Goal: Information Seeking & Learning: Learn about a topic

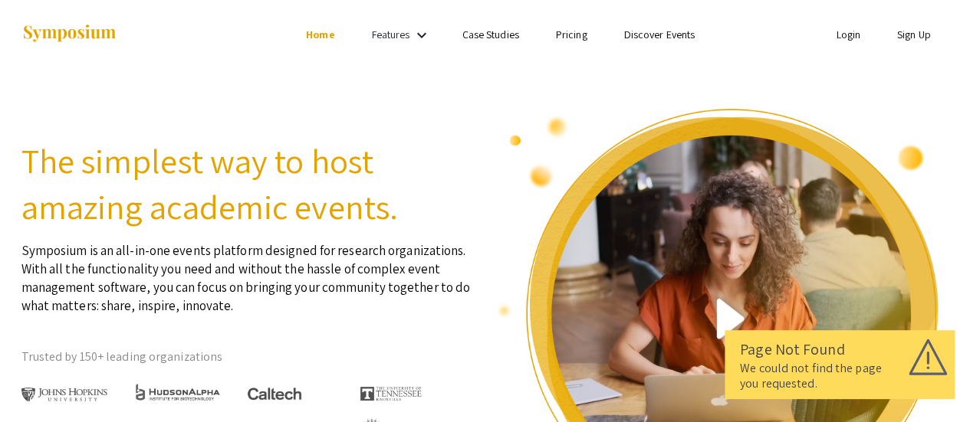
click at [838, 37] on link "Login" at bounding box center [848, 35] width 25 height 14
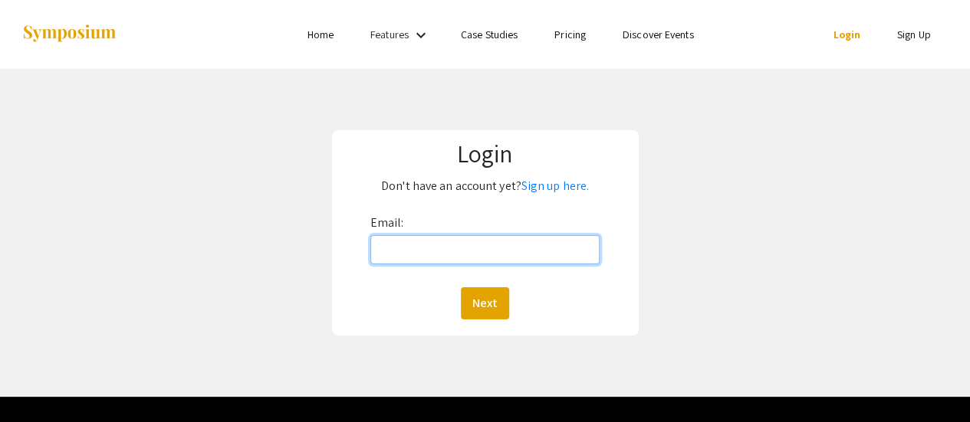
click at [392, 251] on input "Email:" at bounding box center [485, 249] width 230 height 29
type input "undergrad.research@ucdenver.edu"
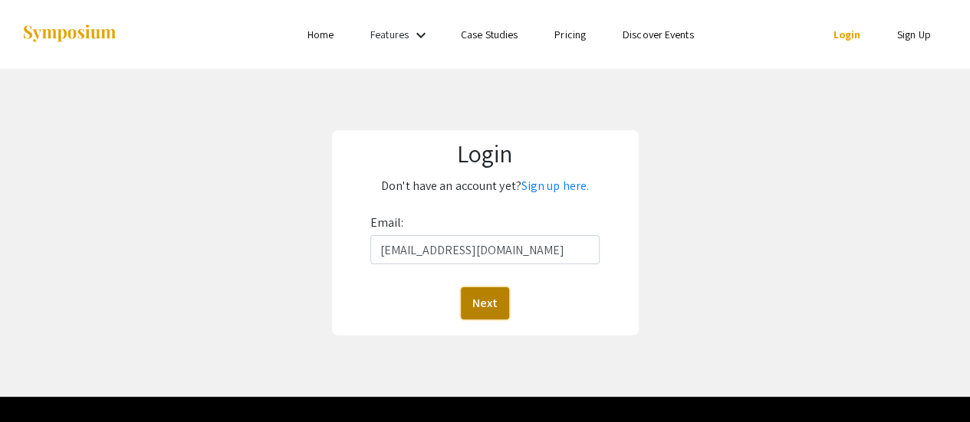
click at [495, 304] on button "Next" at bounding box center [485, 304] width 48 height 32
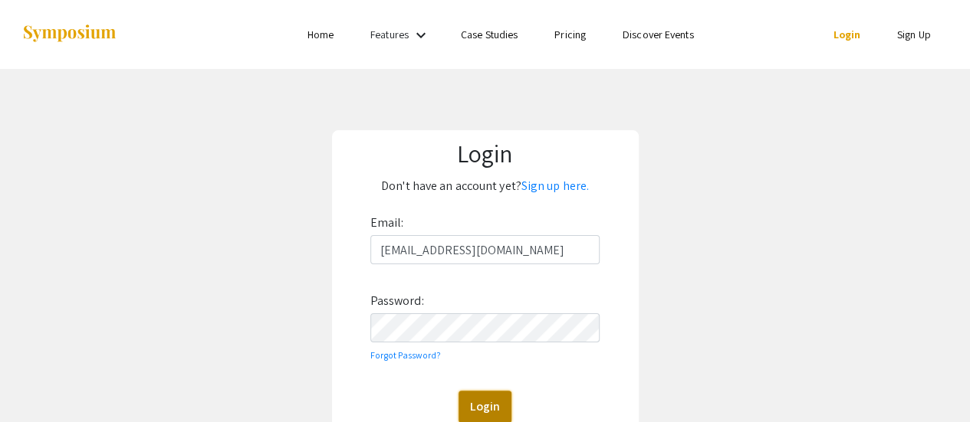
click at [475, 395] on button "Login" at bounding box center [485, 407] width 53 height 32
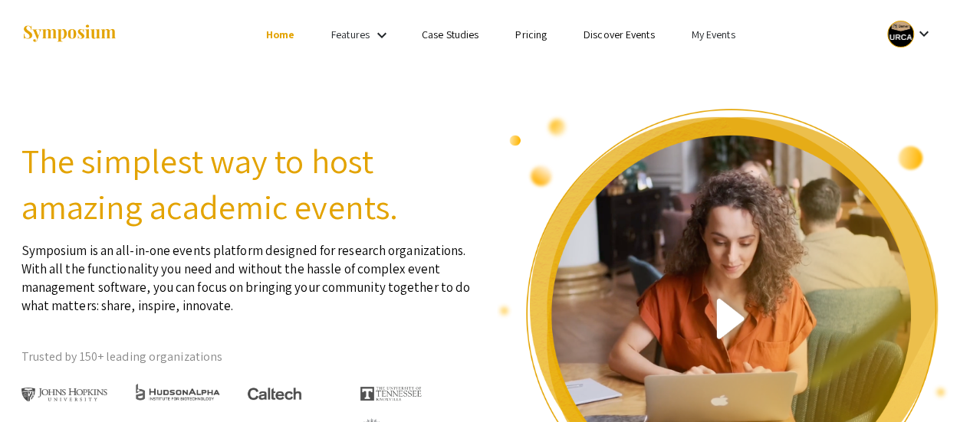
click at [719, 35] on link "My Events" at bounding box center [713, 35] width 44 height 14
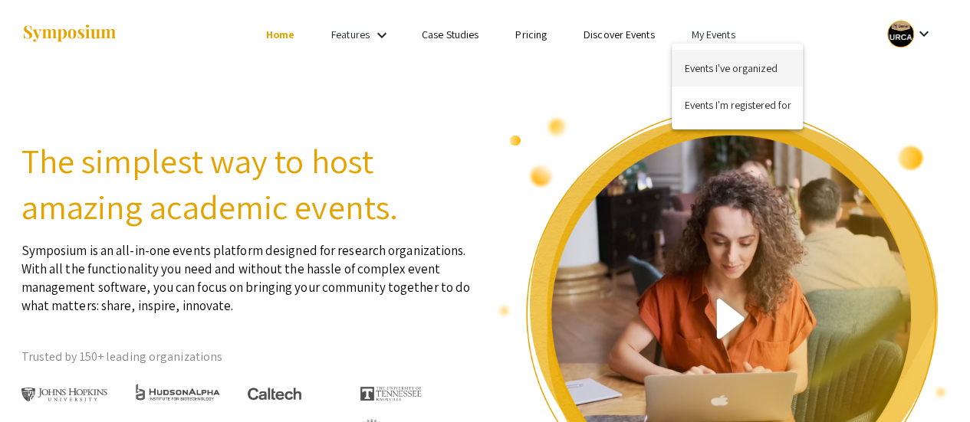
click at [719, 58] on button "Events I've organized" at bounding box center [737, 68] width 131 height 37
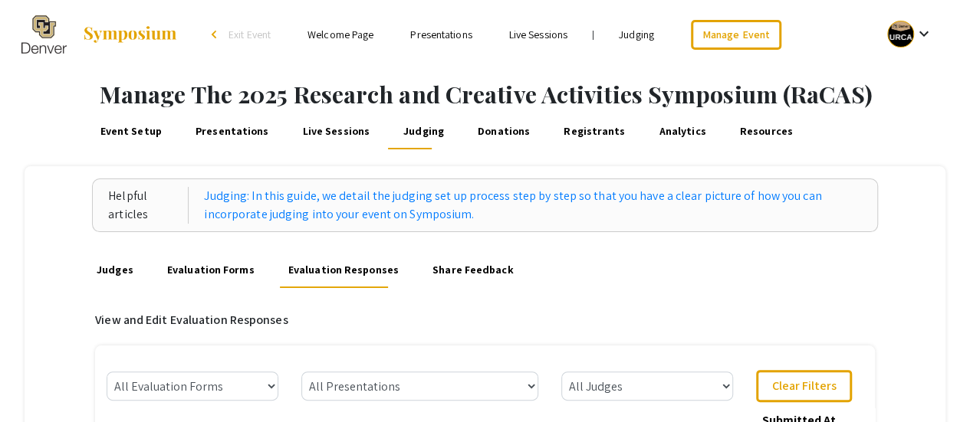
click at [445, 38] on link "Presentations" at bounding box center [440, 35] width 61 height 14
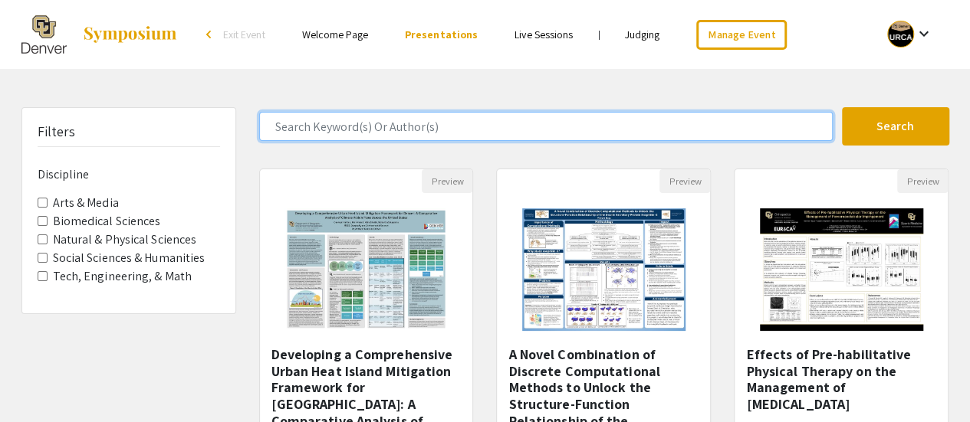
click at [385, 130] on input "Search Keyword(s) Or Author(s)" at bounding box center [546, 126] width 574 height 29
type input "engineering"
click at [842, 107] on button "Search" at bounding box center [895, 126] width 107 height 38
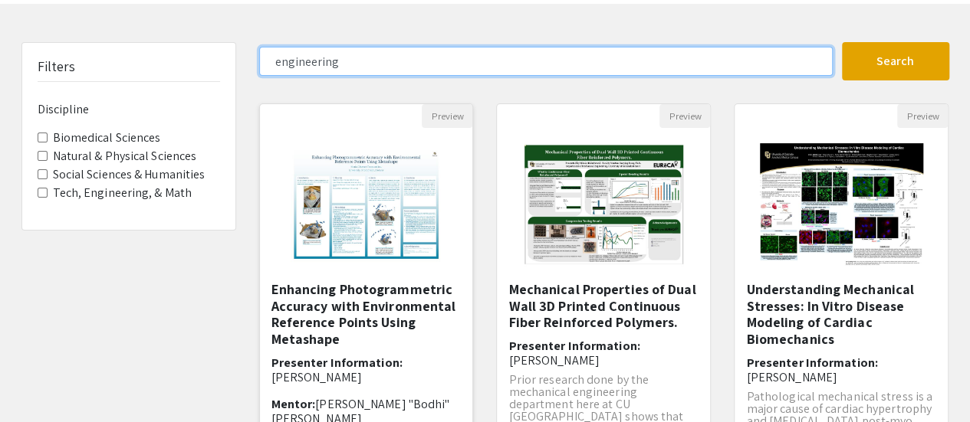
scroll to position [66, 0]
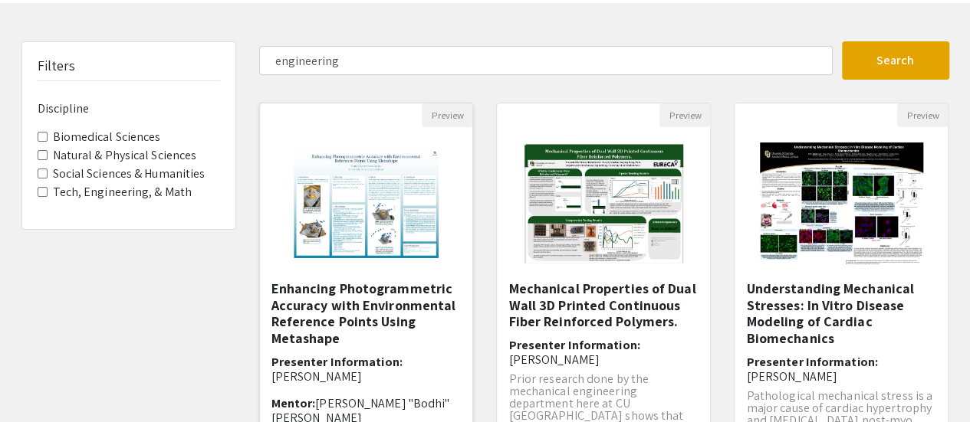
click at [469, 242] on div at bounding box center [366, 203] width 213 height 153
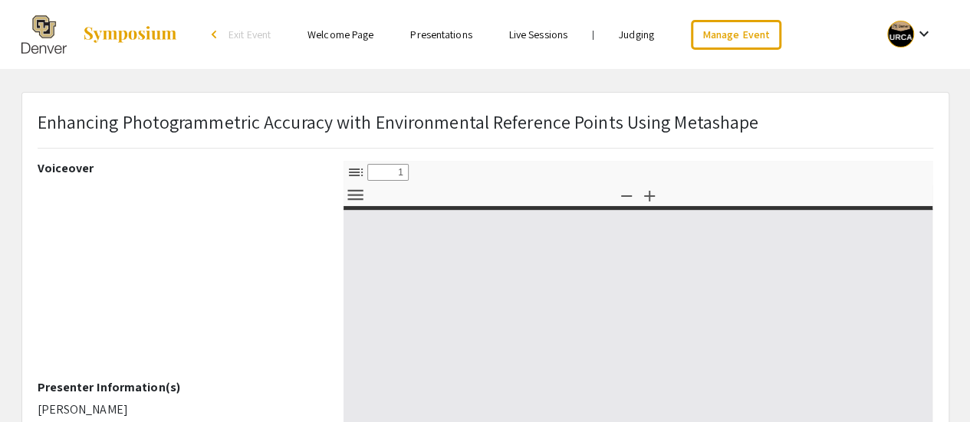
type input "0"
select select "custom"
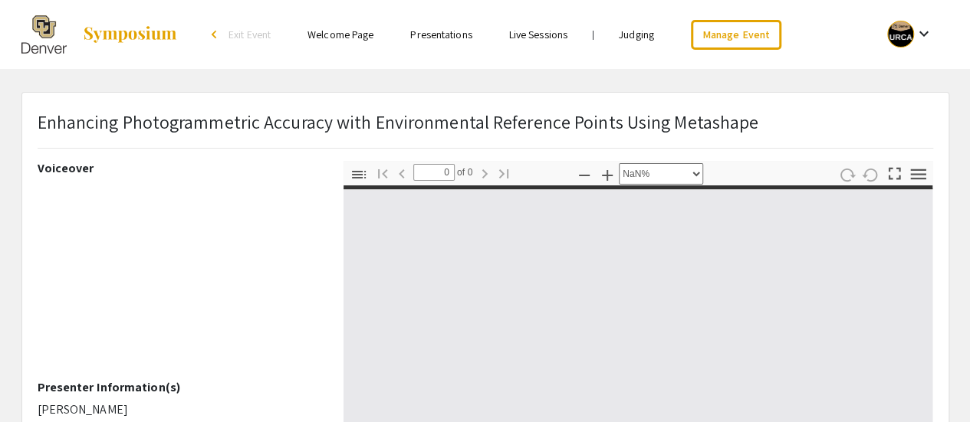
type input "1"
select select "auto"
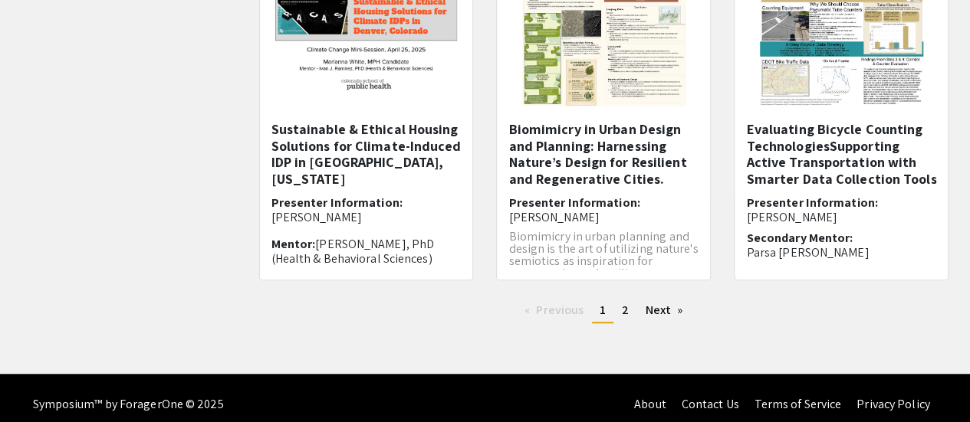
scroll to position [593, 0]
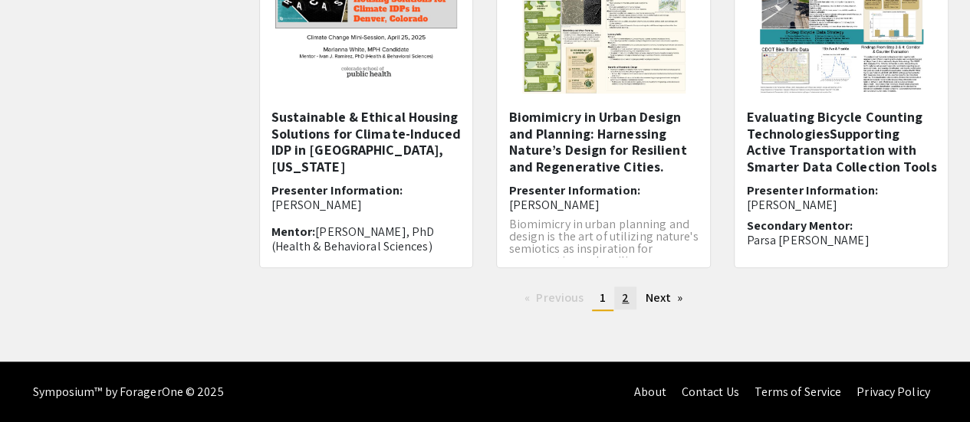
click at [627, 294] on span "2" at bounding box center [625, 298] width 7 height 16
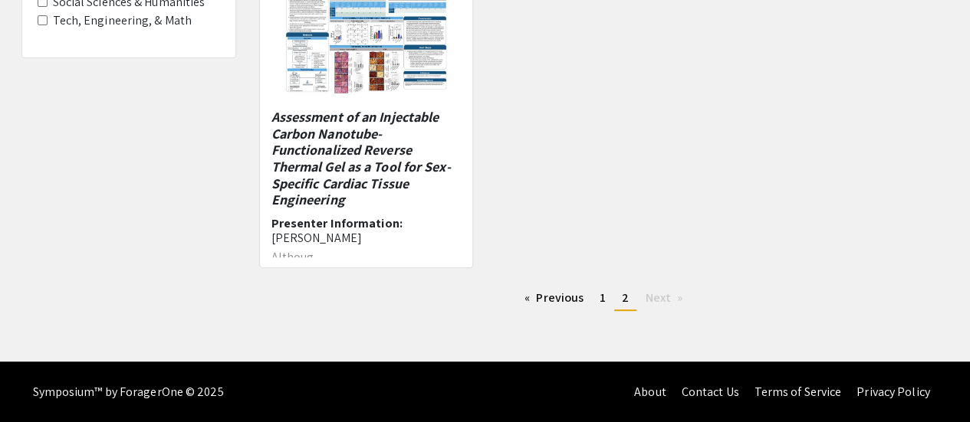
scroll to position [219, 0]
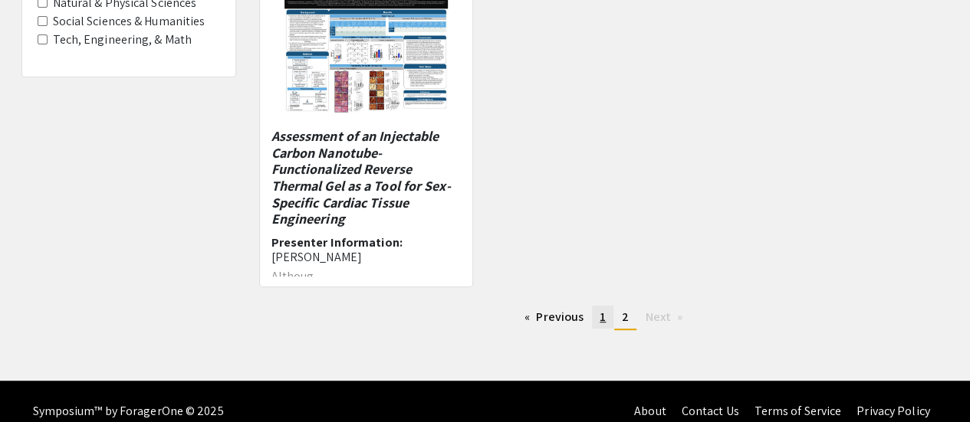
click at [600, 312] on link "page 1" at bounding box center [602, 317] width 21 height 23
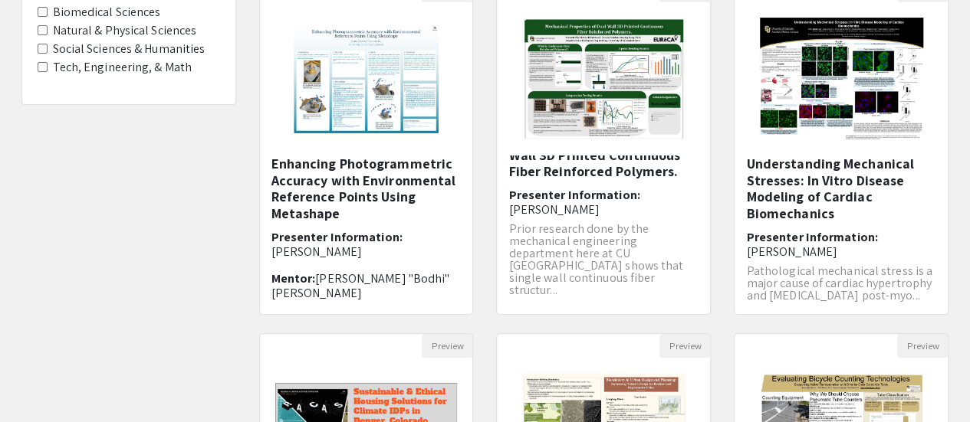
scroll to position [189, 0]
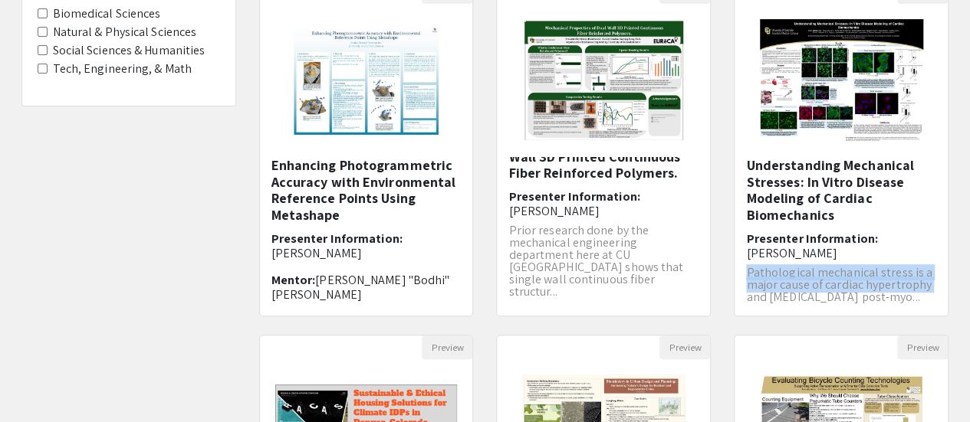
drag, startPoint x: 738, startPoint y: 274, endPoint x: 739, endPoint y: 300, distance: 26.1
click at [739, 300] on div "Understanding Mechanical Stresses: In Vitro Disease Modeling of Cardiac Biomech…" at bounding box center [841, 237] width 213 height 160
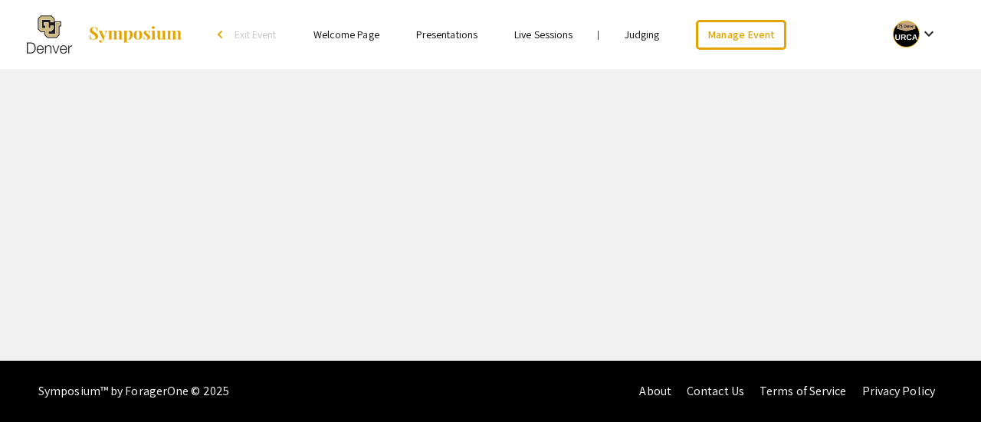
select select "custom"
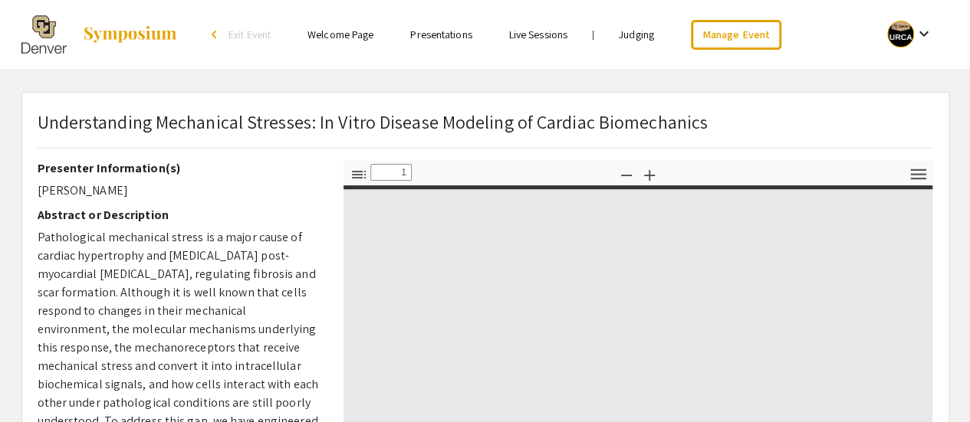
type input "0"
select select "auto"
type input "1"
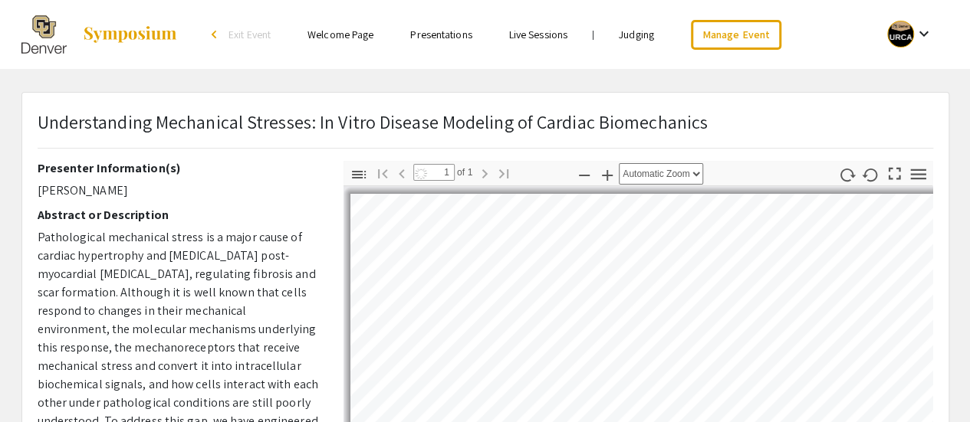
select select "auto"
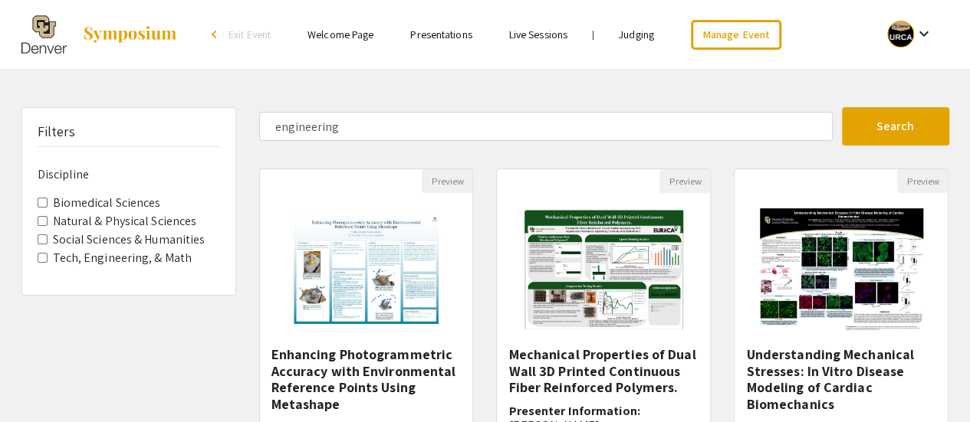
scroll to position [189, 0]
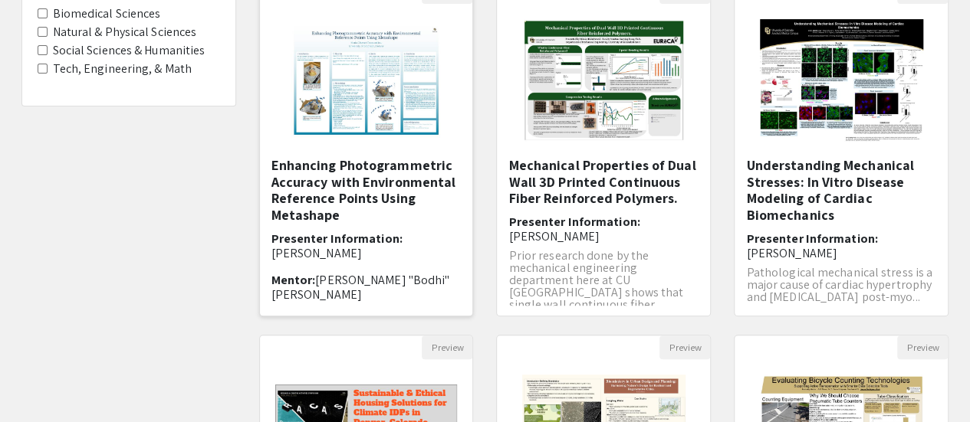
click at [370, 189] on h5 "Enhancing Photogrammetric Accuracy with Environmental Reference Points Using Me…" at bounding box center [366, 190] width 190 height 66
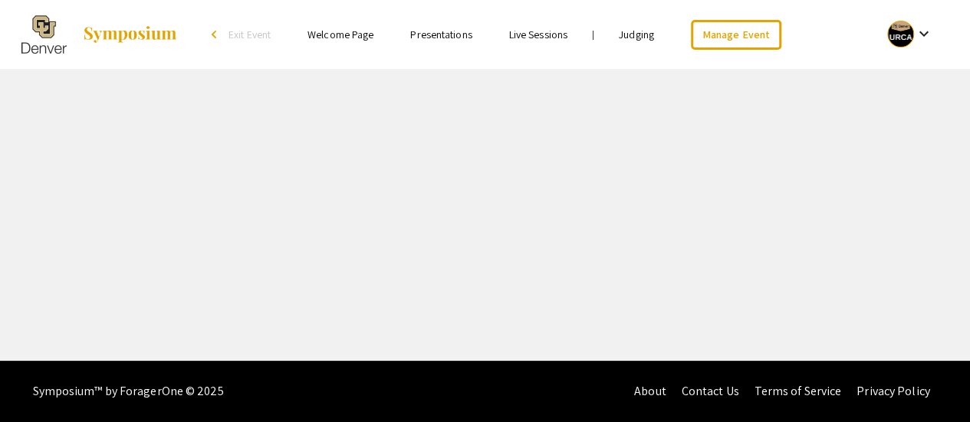
select select "custom"
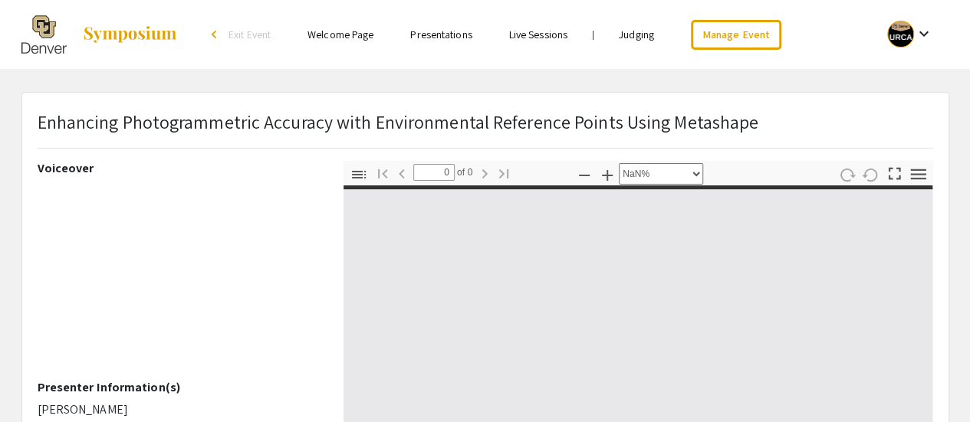
type input "1"
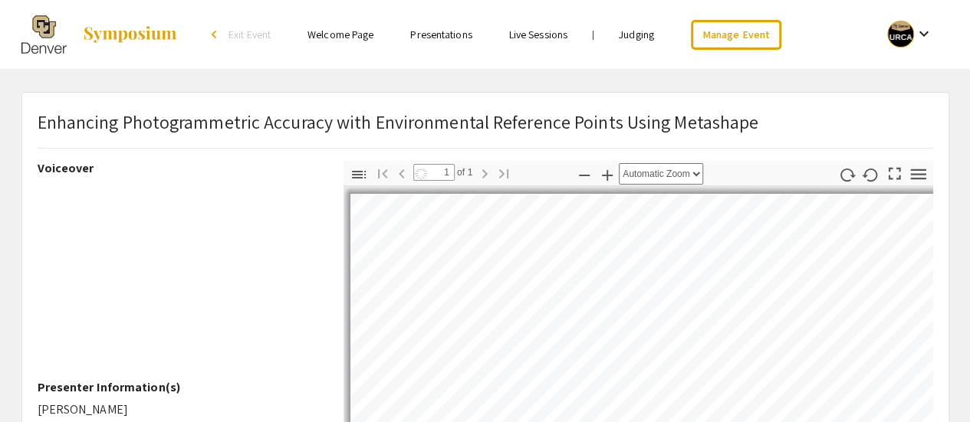
select select "auto"
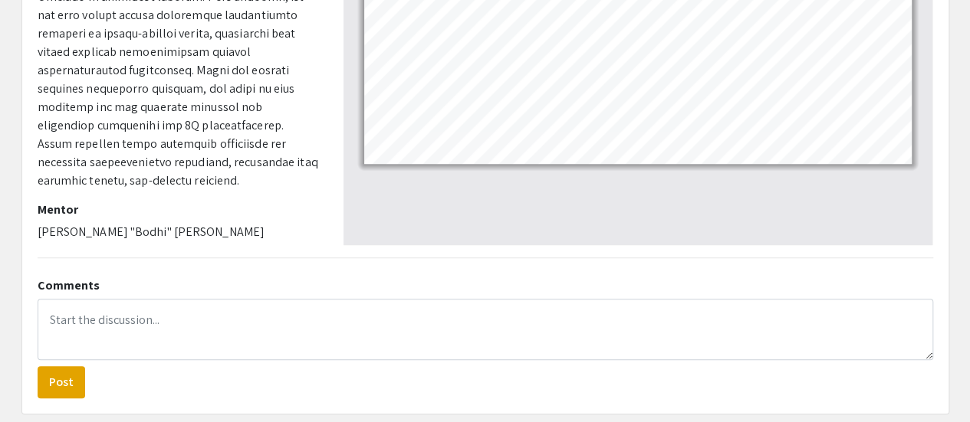
scroll to position [461, 0]
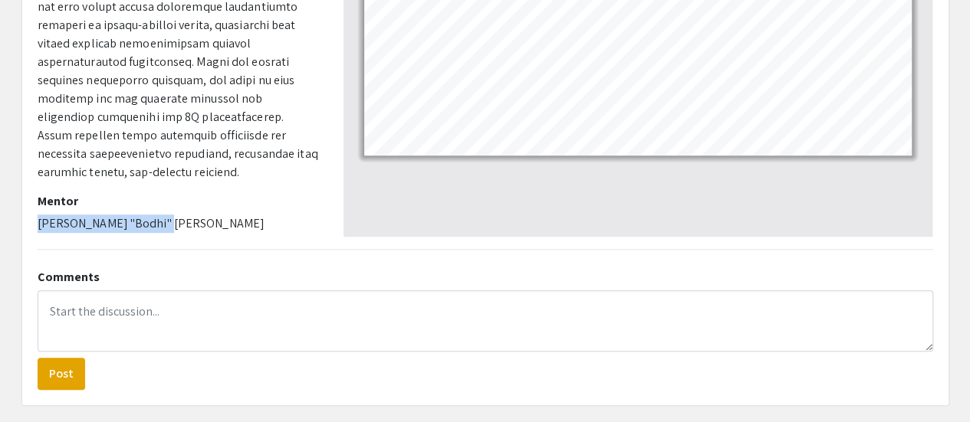
drag, startPoint x: 163, startPoint y: 217, endPoint x: 38, endPoint y: 214, distance: 125.0
click at [38, 215] on p "[PERSON_NAME] "Bodhi" [PERSON_NAME]" at bounding box center [179, 224] width 283 height 18
copy p "[PERSON_NAME] "Bodhi" [PERSON_NAME]"
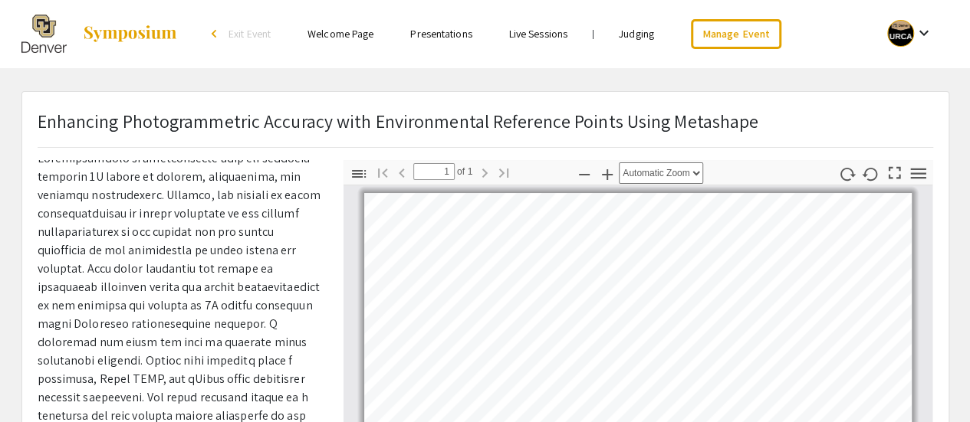
scroll to position [0, 0]
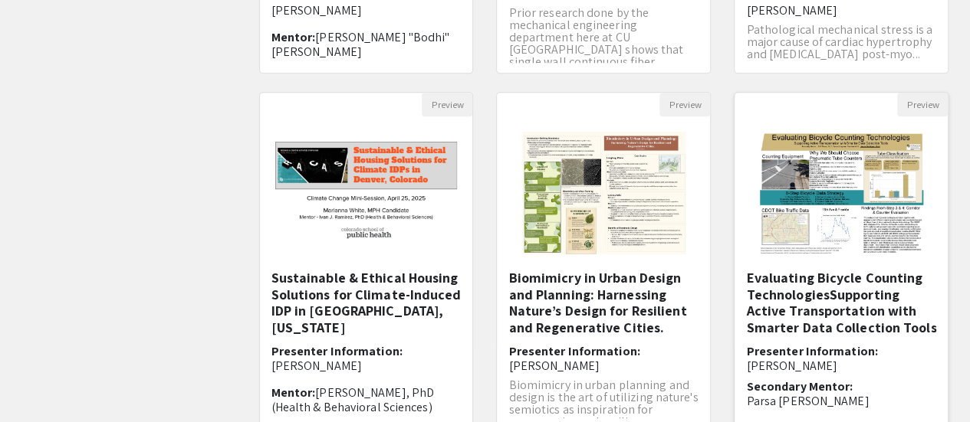
scroll to position [1, 0]
click at [865, 308] on h5 "Evaluating Bicycle Counting TechnologiesSupporting Active Transportation with S…" at bounding box center [841, 302] width 190 height 66
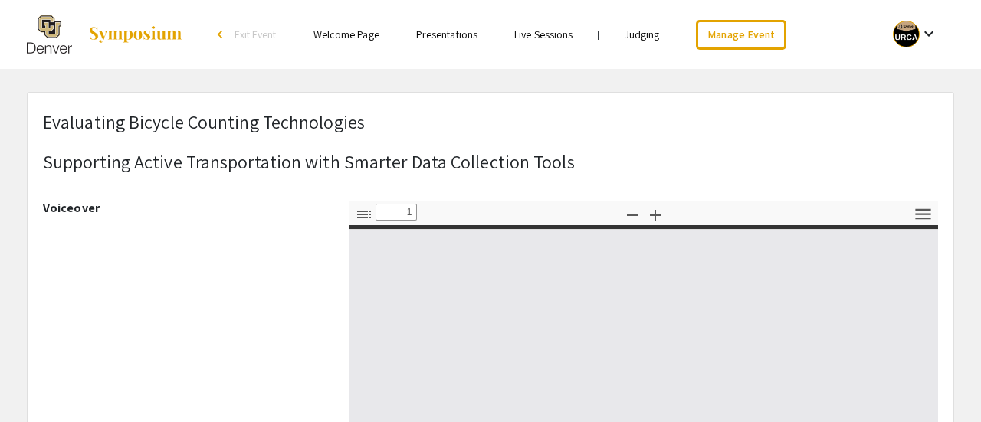
select select "custom"
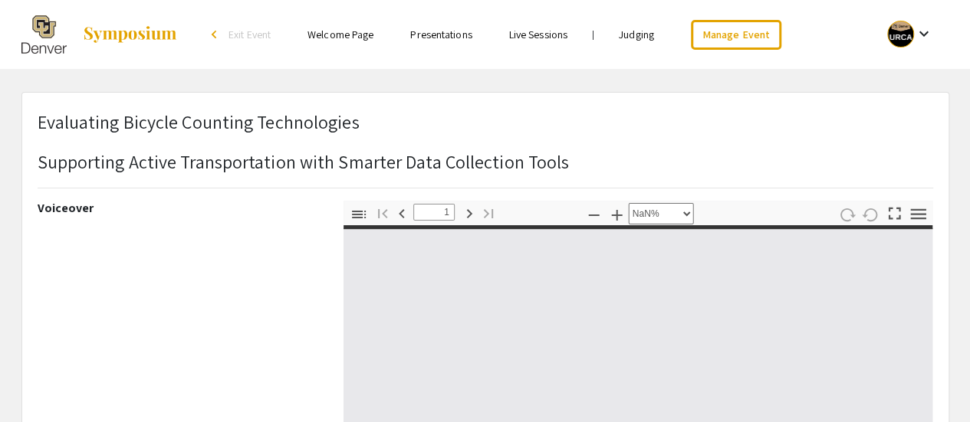
type input "0"
select select "custom"
type input "1"
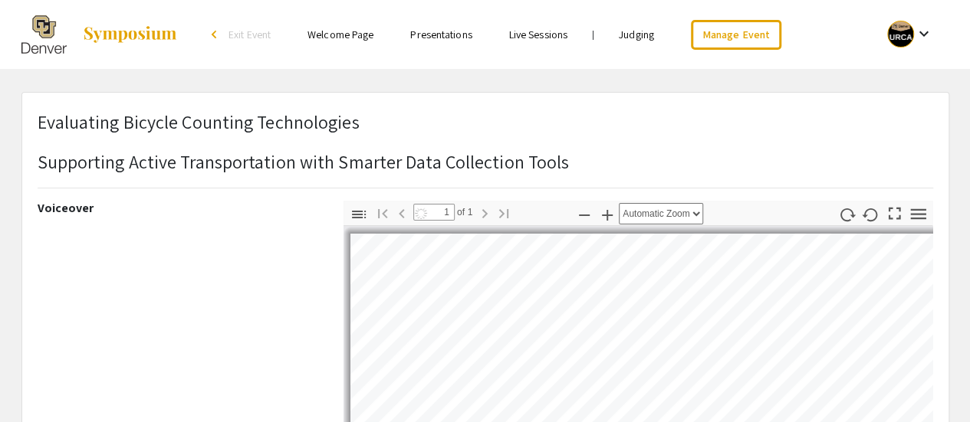
select select "auto"
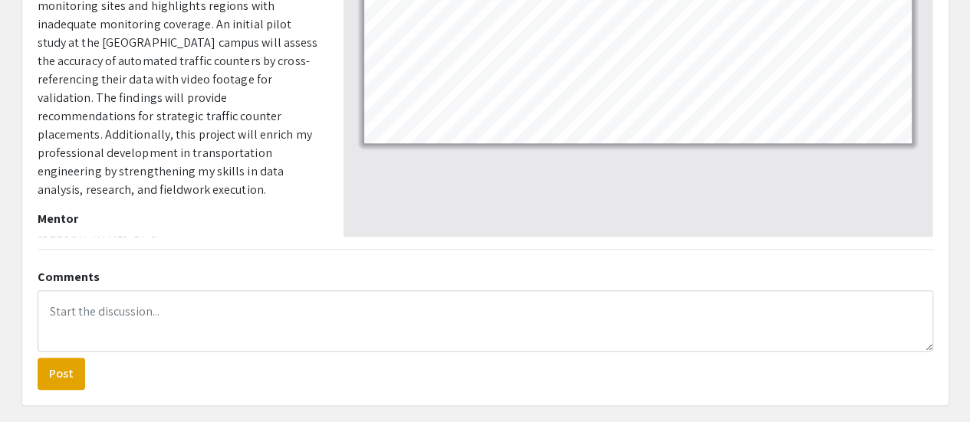
scroll to position [501, 0]
drag, startPoint x: 129, startPoint y: 219, endPoint x: 37, endPoint y: 225, distance: 92.3
click at [38, 232] on p "[PERSON_NAME], Ph.D." at bounding box center [179, 241] width 283 height 18
copy p "[PERSON_NAME], Ph.D."
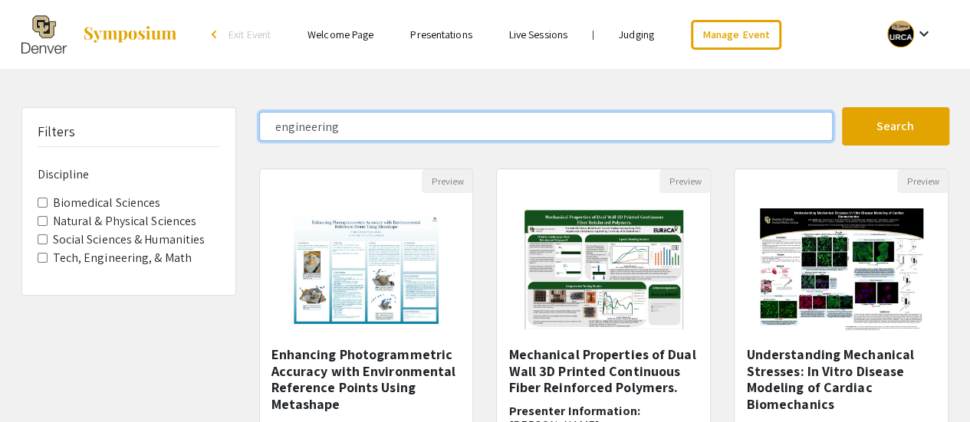
click at [400, 134] on input "engineering" at bounding box center [546, 126] width 574 height 29
type input "q"
click at [842, 107] on button "Search" at bounding box center [895, 126] width 107 height 38
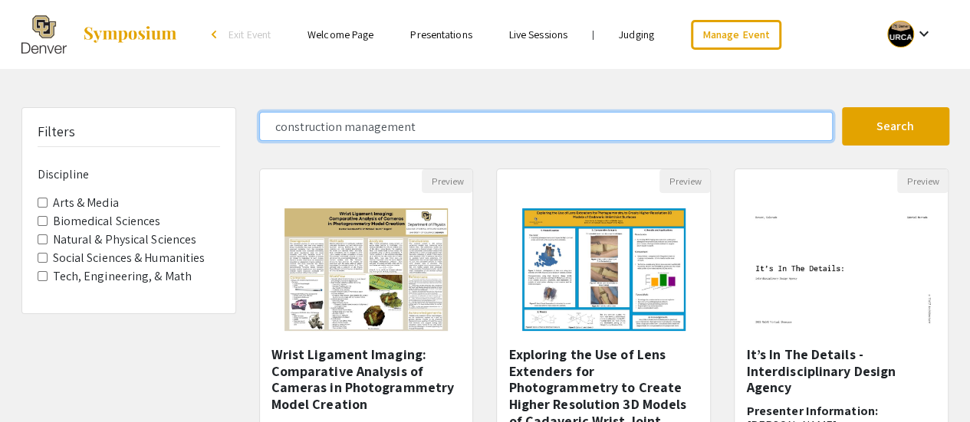
click at [842, 107] on button "Search" at bounding box center [895, 126] width 107 height 38
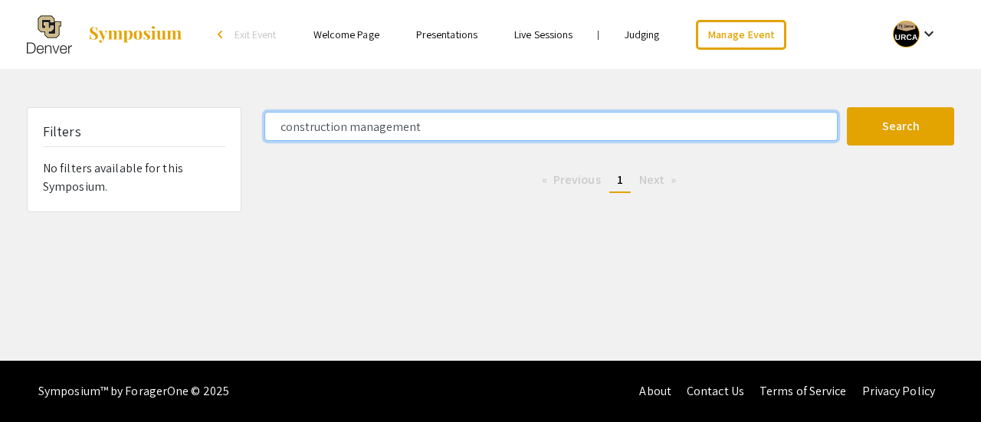
type input "construction"
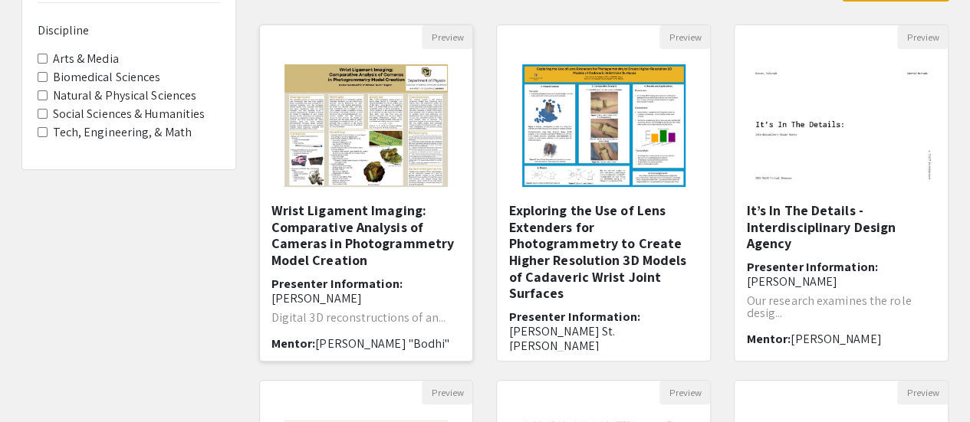
scroll to position [143, 0]
click at [564, 311] on h6 "Presenter Information: [PERSON_NAME] St. [PERSON_NAME]" at bounding box center [603, 333] width 190 height 44
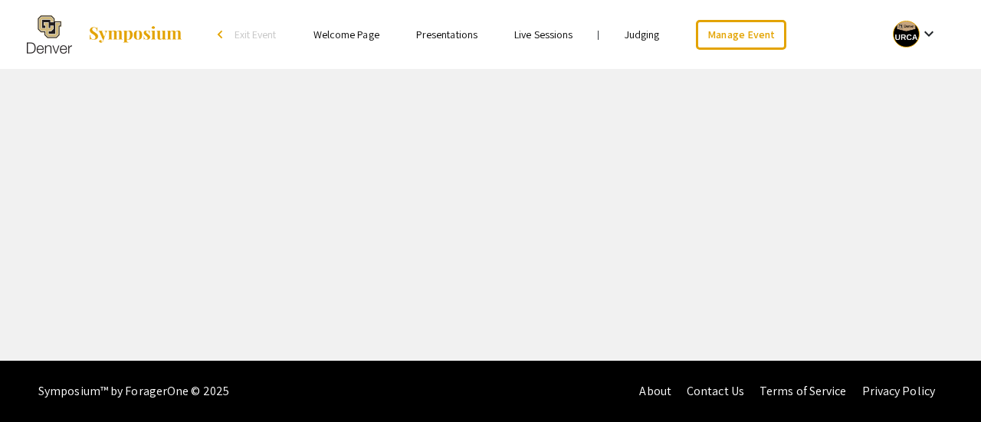
select select "custom"
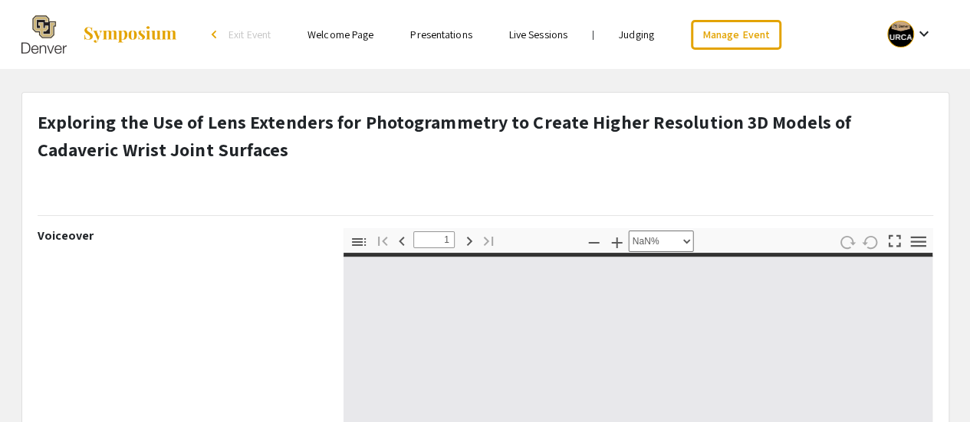
type input "0"
select select "custom"
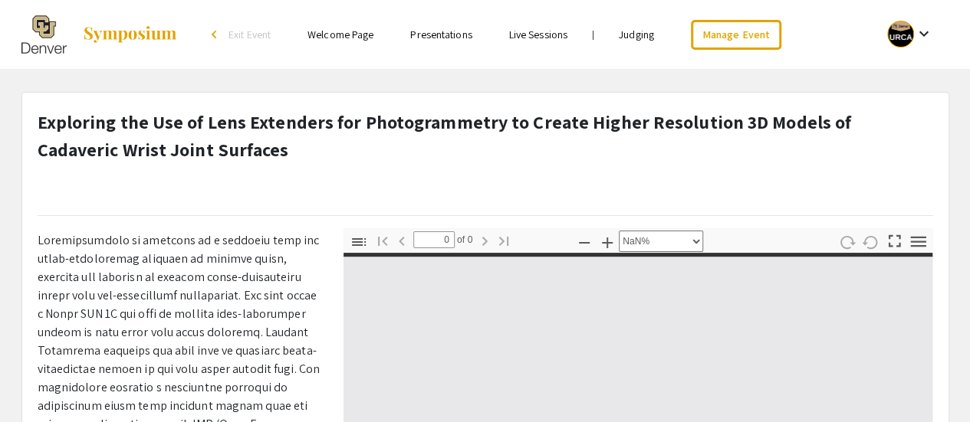
type input "1"
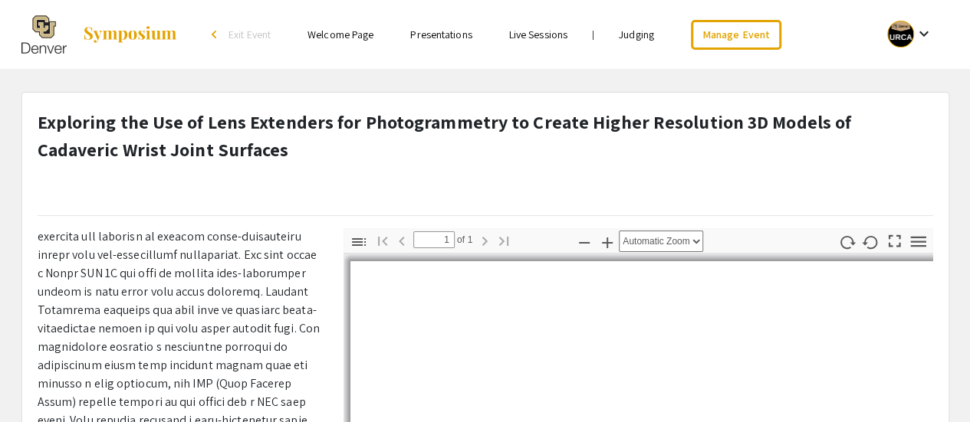
scroll to position [343, 0]
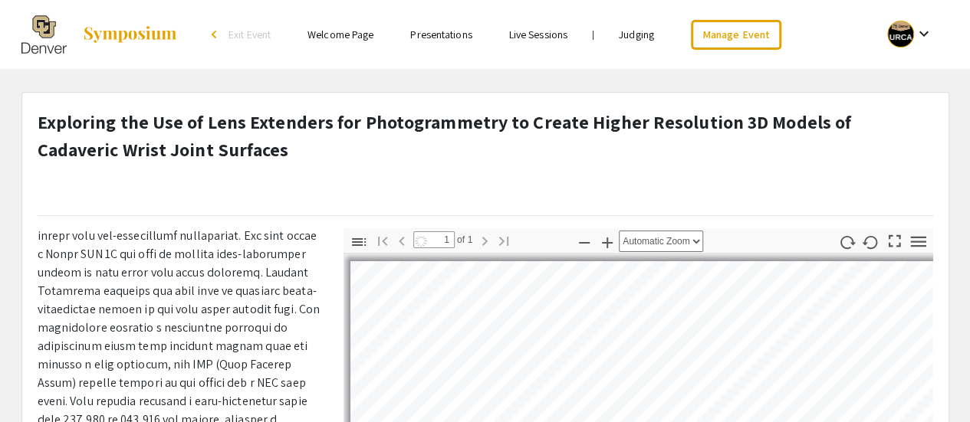
select select "auto"
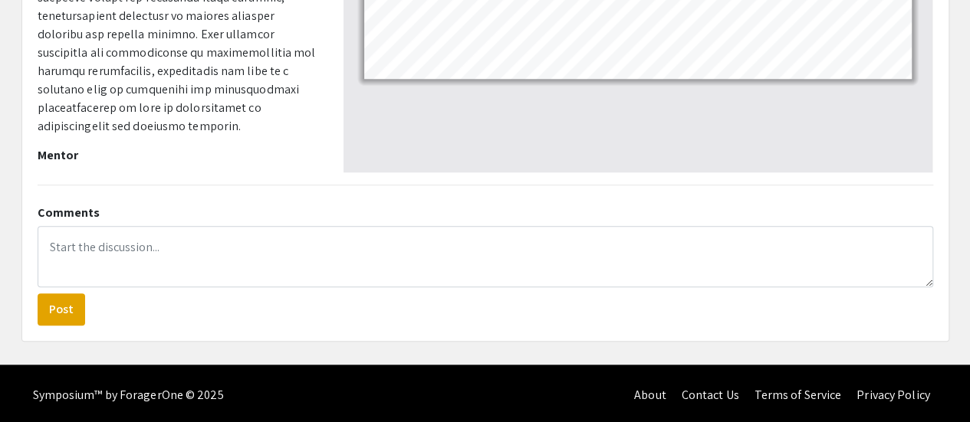
scroll to position [396, 0]
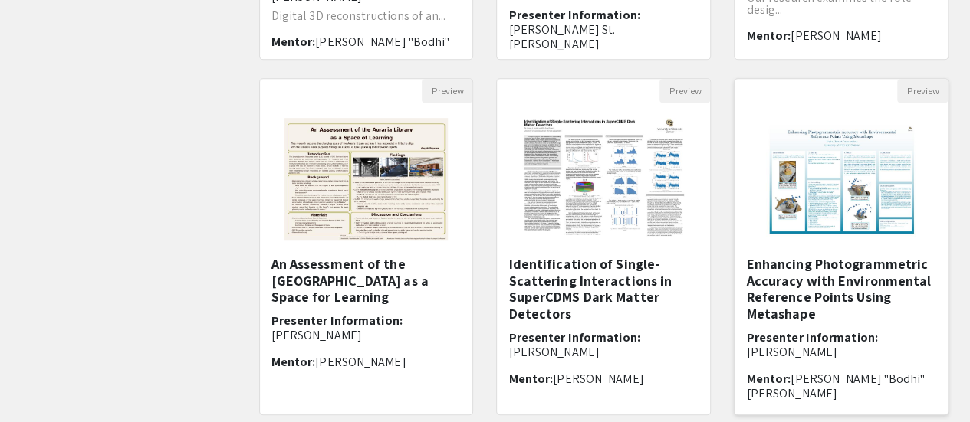
scroll to position [445, 0]
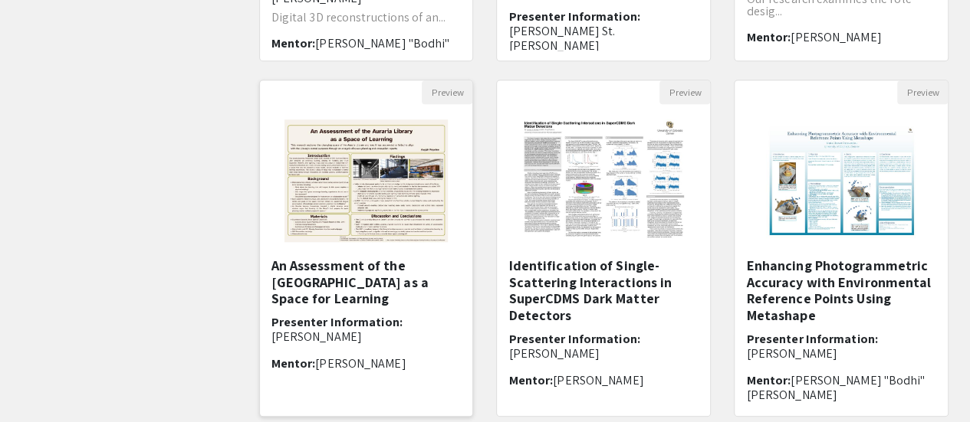
click at [423, 283] on h5 "An Assessment of the [GEOGRAPHIC_DATA] as a Space for Learning" at bounding box center [366, 283] width 190 height 50
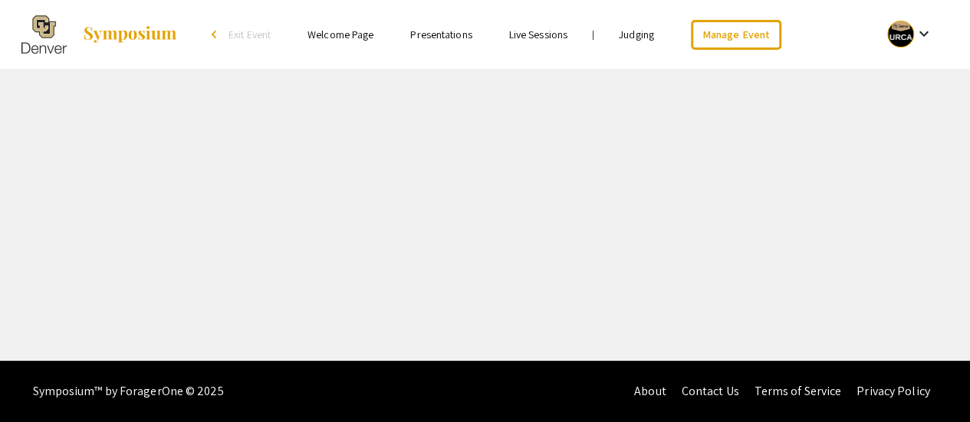
select select "custom"
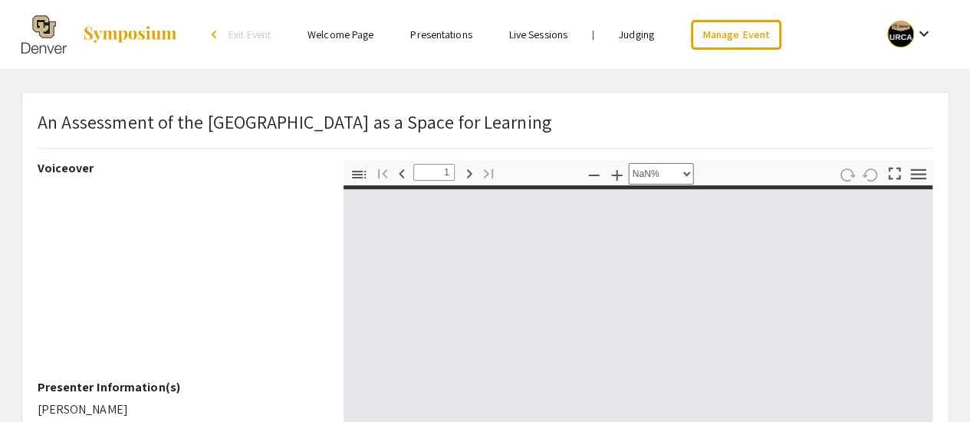
type input "0"
select select "custom"
type input "1"
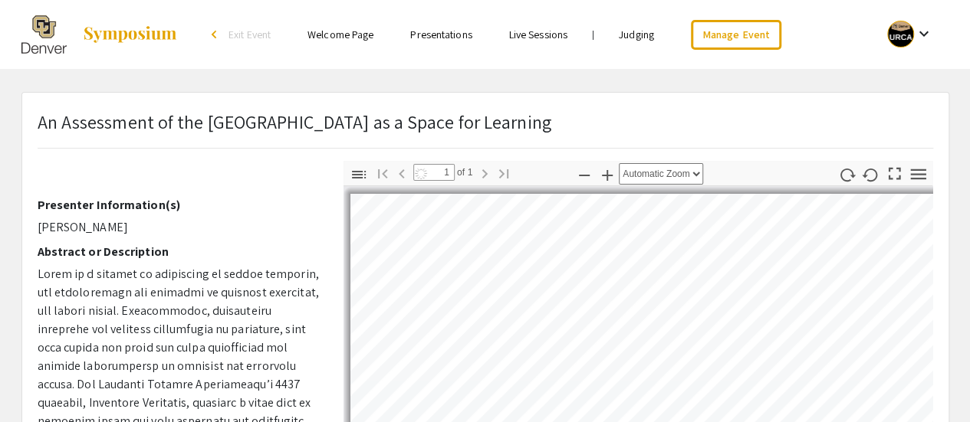
select select "auto"
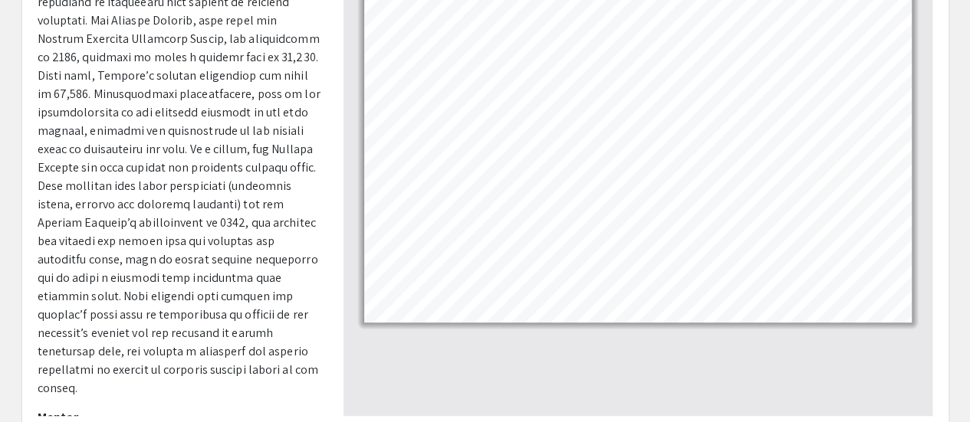
scroll to position [298, 0]
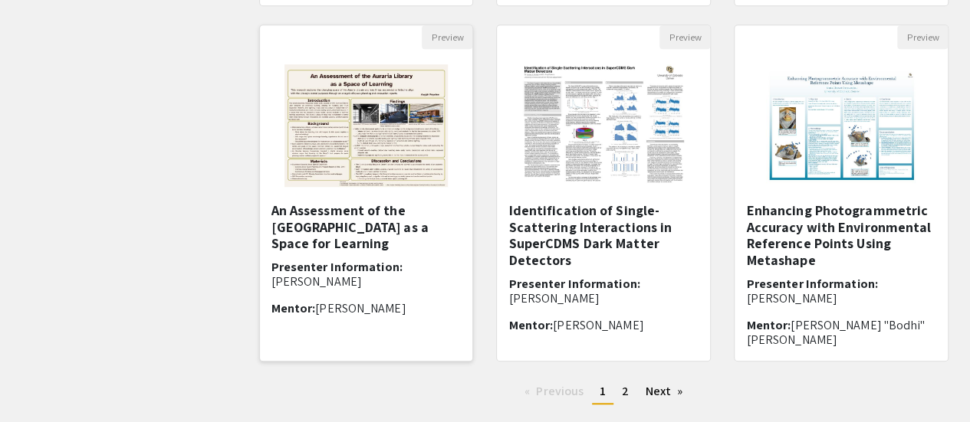
scroll to position [498, 0]
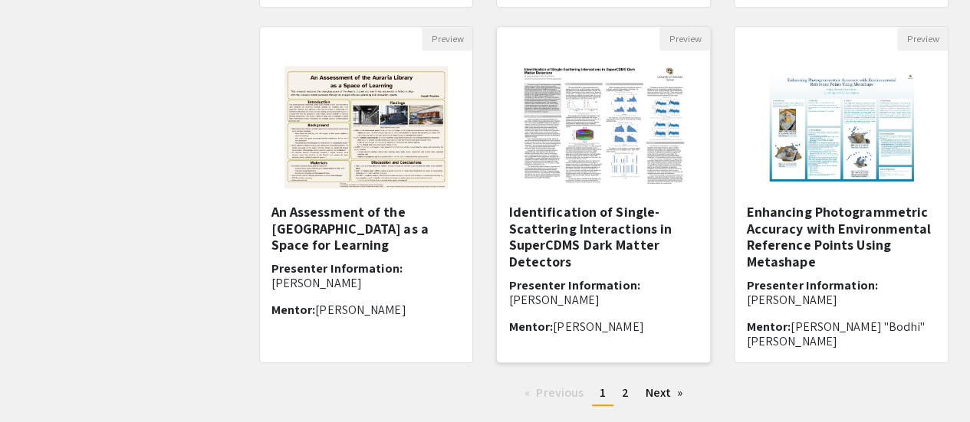
click at [610, 238] on h5 "Identification of Single-Scattering Interactions in SuperCDMS Dark Matter Detec…" at bounding box center [603, 237] width 190 height 66
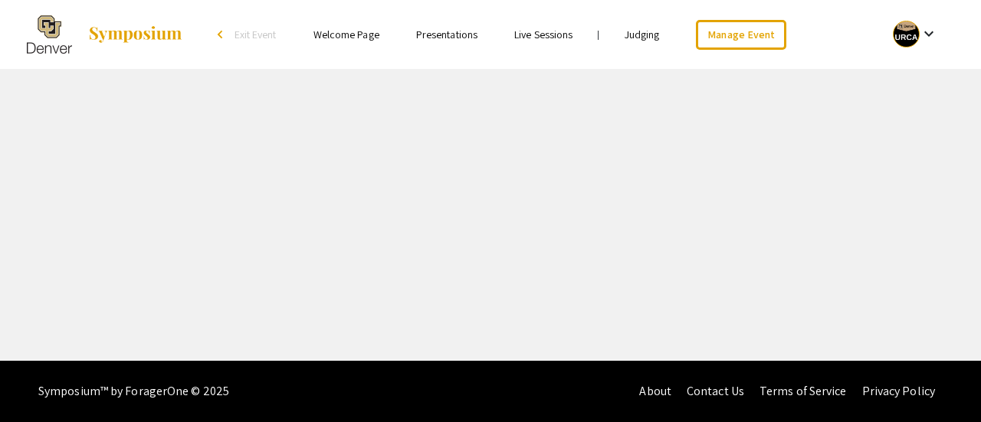
select select "custom"
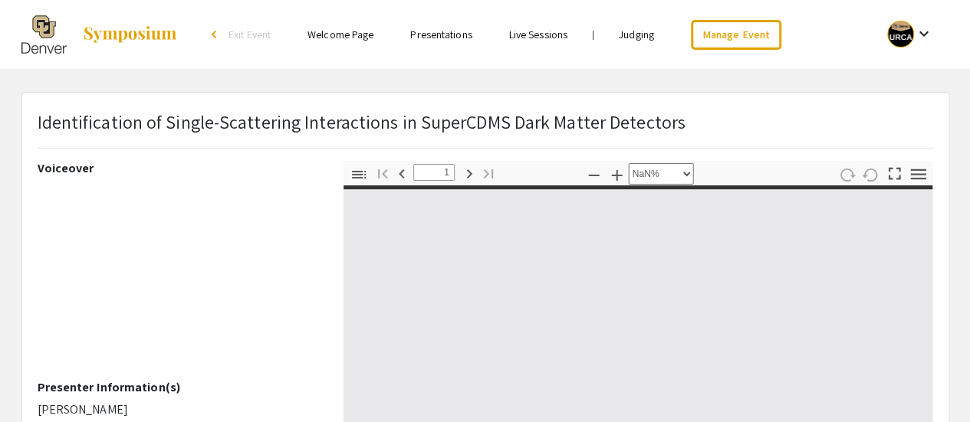
type input "0"
select select "custom"
type input "1"
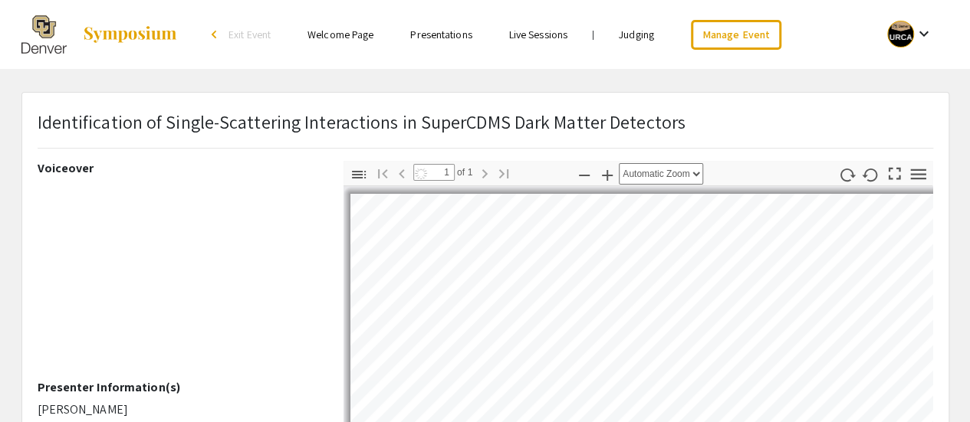
select select "auto"
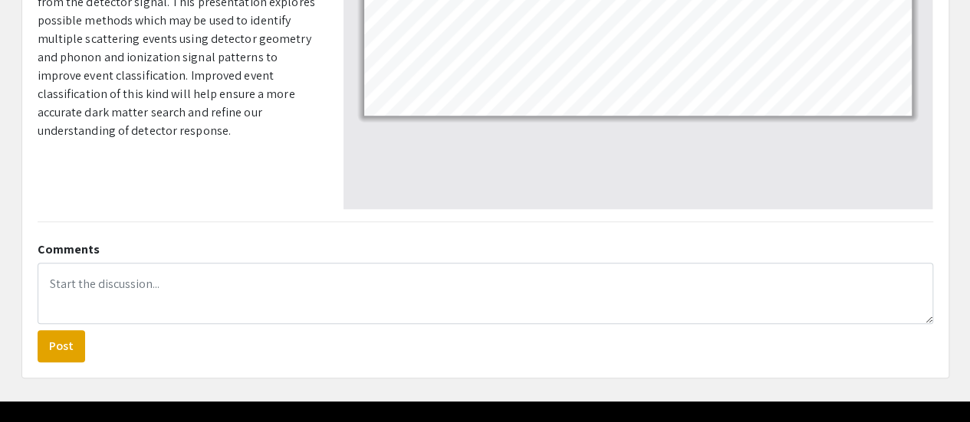
scroll to position [235, 0]
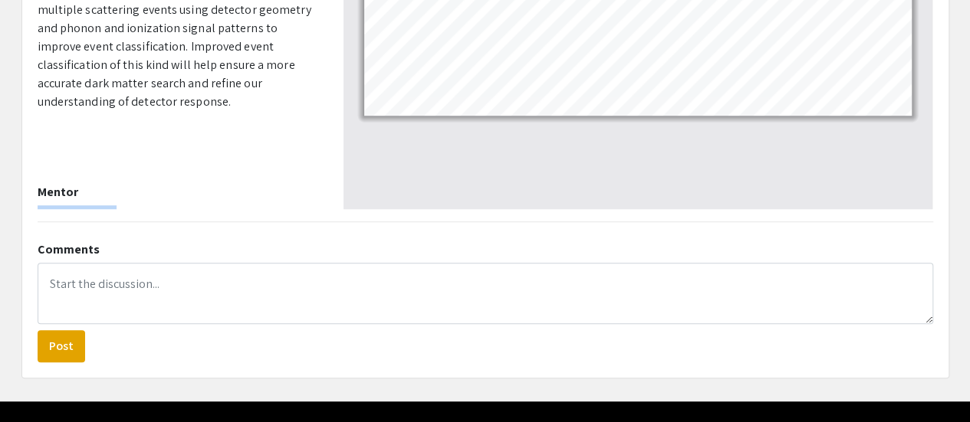
drag, startPoint x: 107, startPoint y: 186, endPoint x: 38, endPoint y: 196, distance: 69.7
click at [38, 205] on p "[PERSON_NAME]" at bounding box center [179, 214] width 283 height 18
copy p "[PERSON_NAME]"
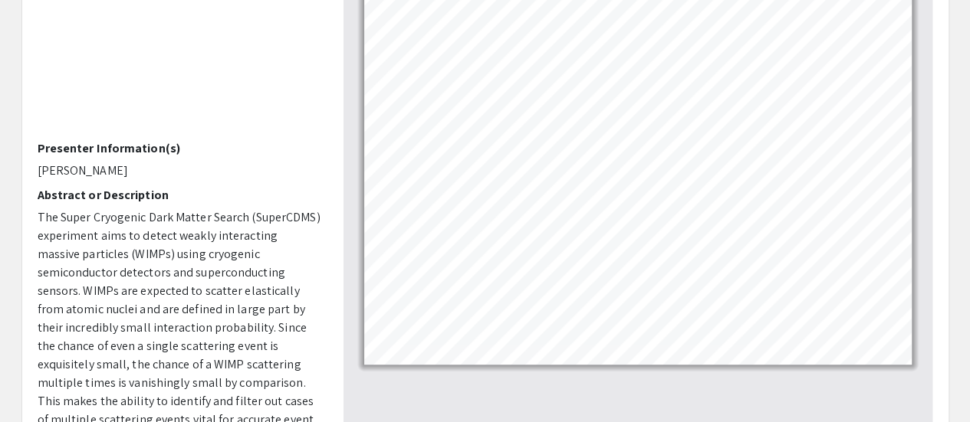
scroll to position [238, 0]
click at [254, 301] on span "The Super Cryogenic Dark Matter Search (SuperCDMS) experiment aims to detect we…" at bounding box center [179, 402] width 283 height 384
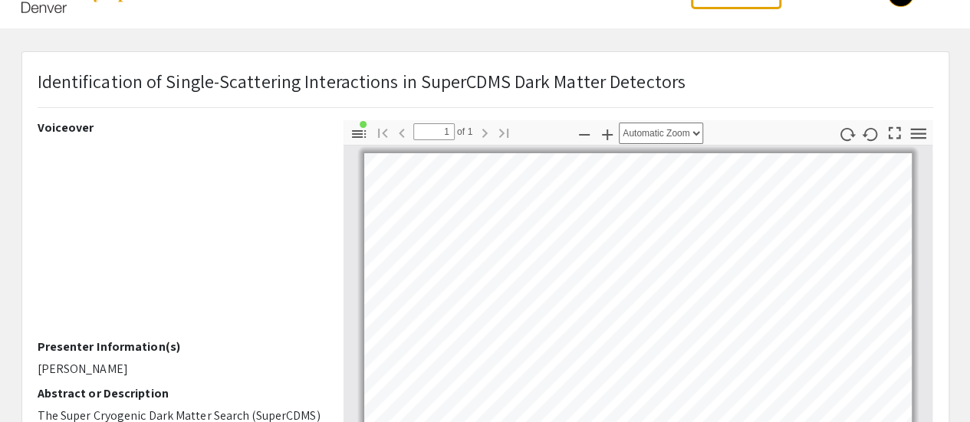
scroll to position [0, 0]
